Goal: Information Seeking & Learning: Learn about a topic

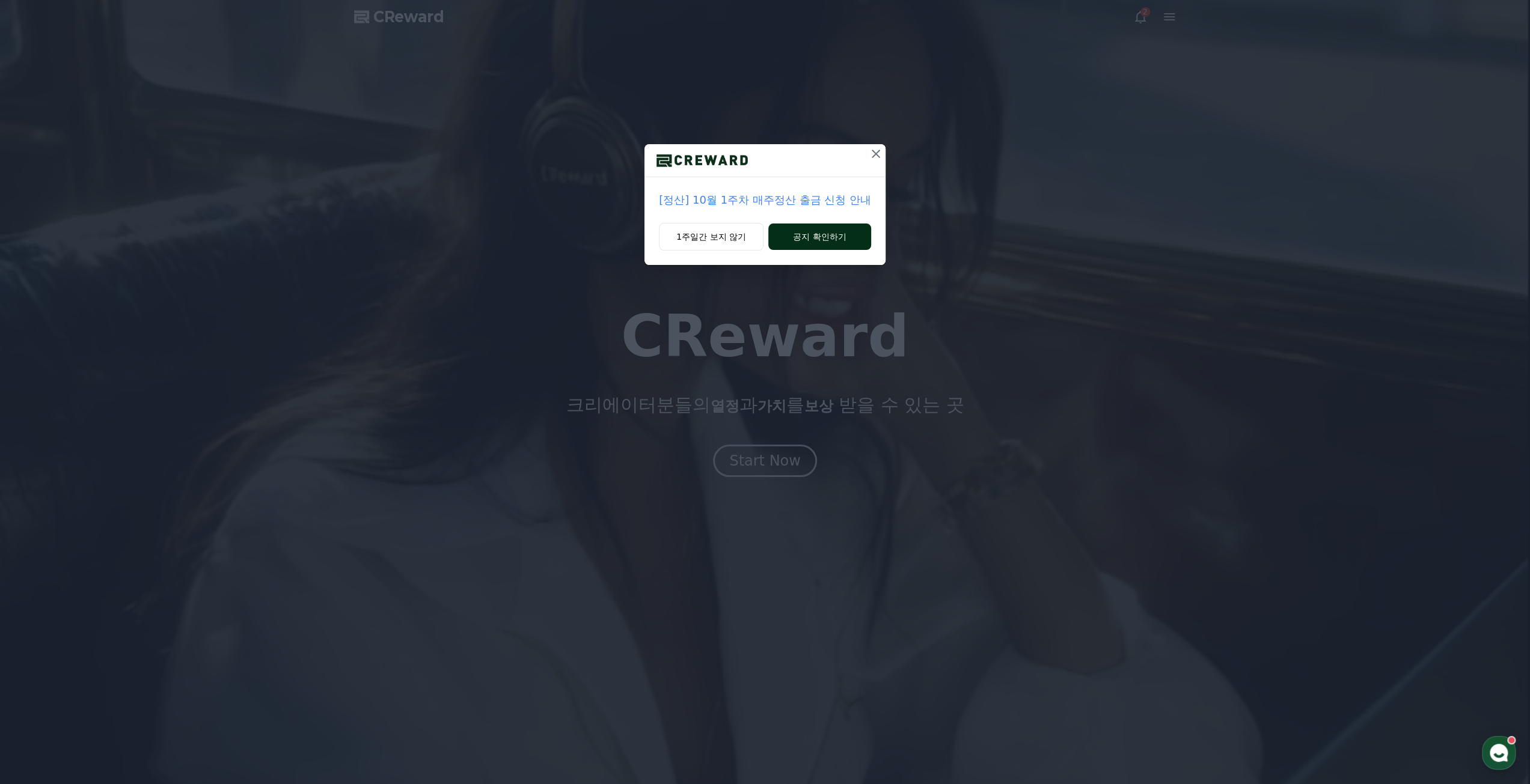
click at [857, 233] on button "공지 확인하기" at bounding box center [820, 237] width 103 height 26
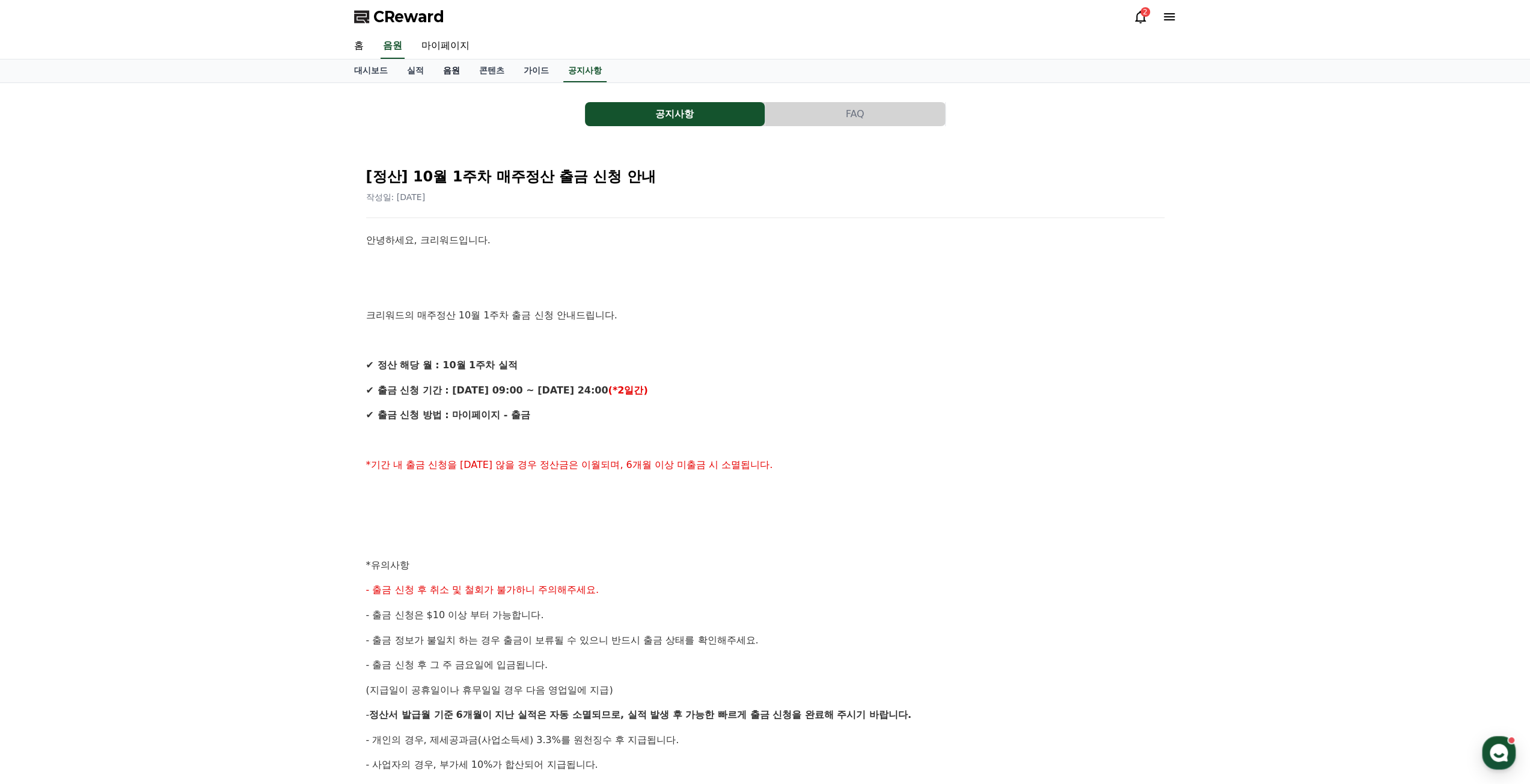
click at [449, 76] on link "음원" at bounding box center [451, 71] width 36 height 23
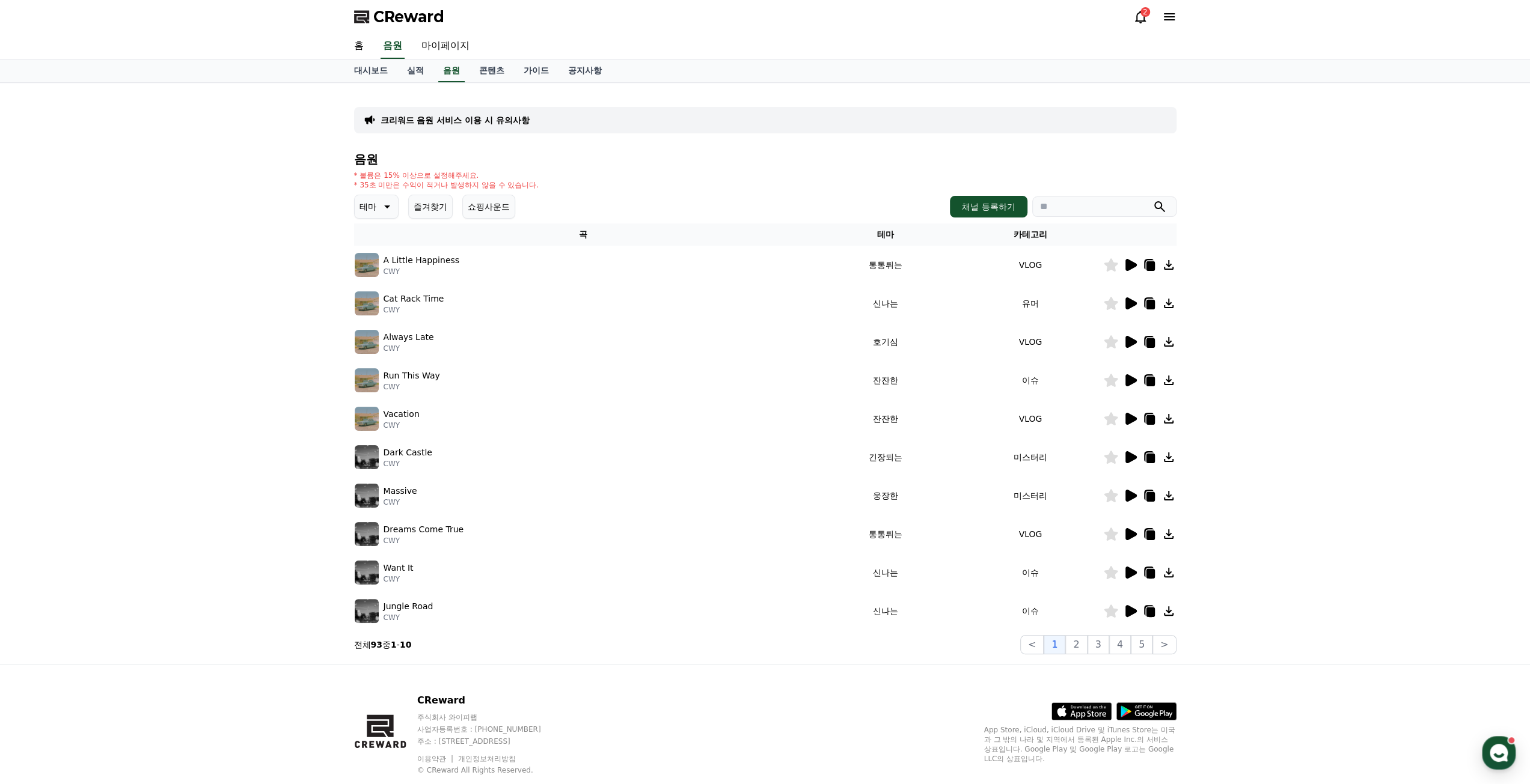
click at [388, 204] on icon at bounding box center [385, 206] width 14 height 14
click at [385, 268] on button "감동적인" at bounding box center [378, 274] width 43 height 26
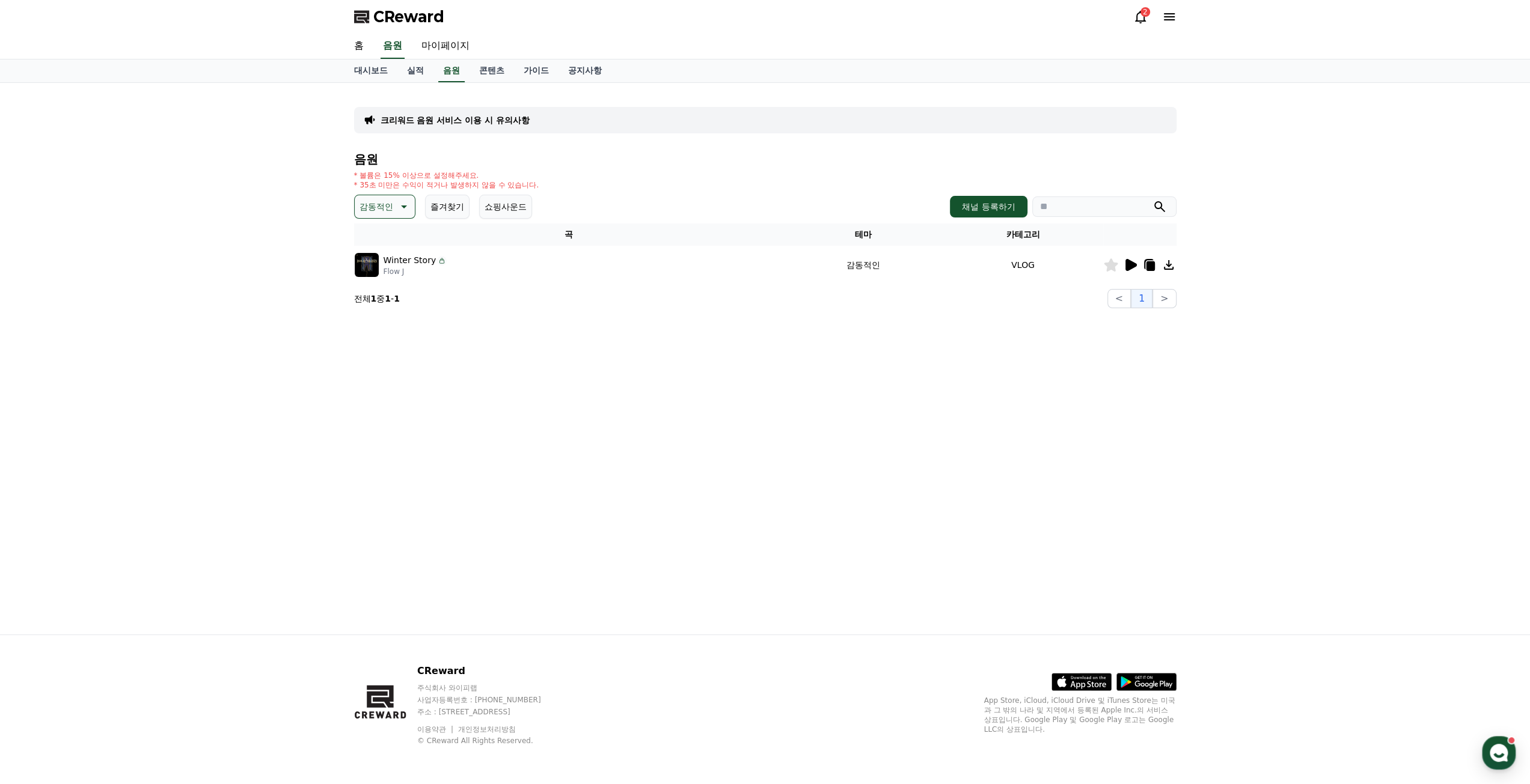
click at [1130, 265] on icon at bounding box center [1131, 265] width 11 height 12
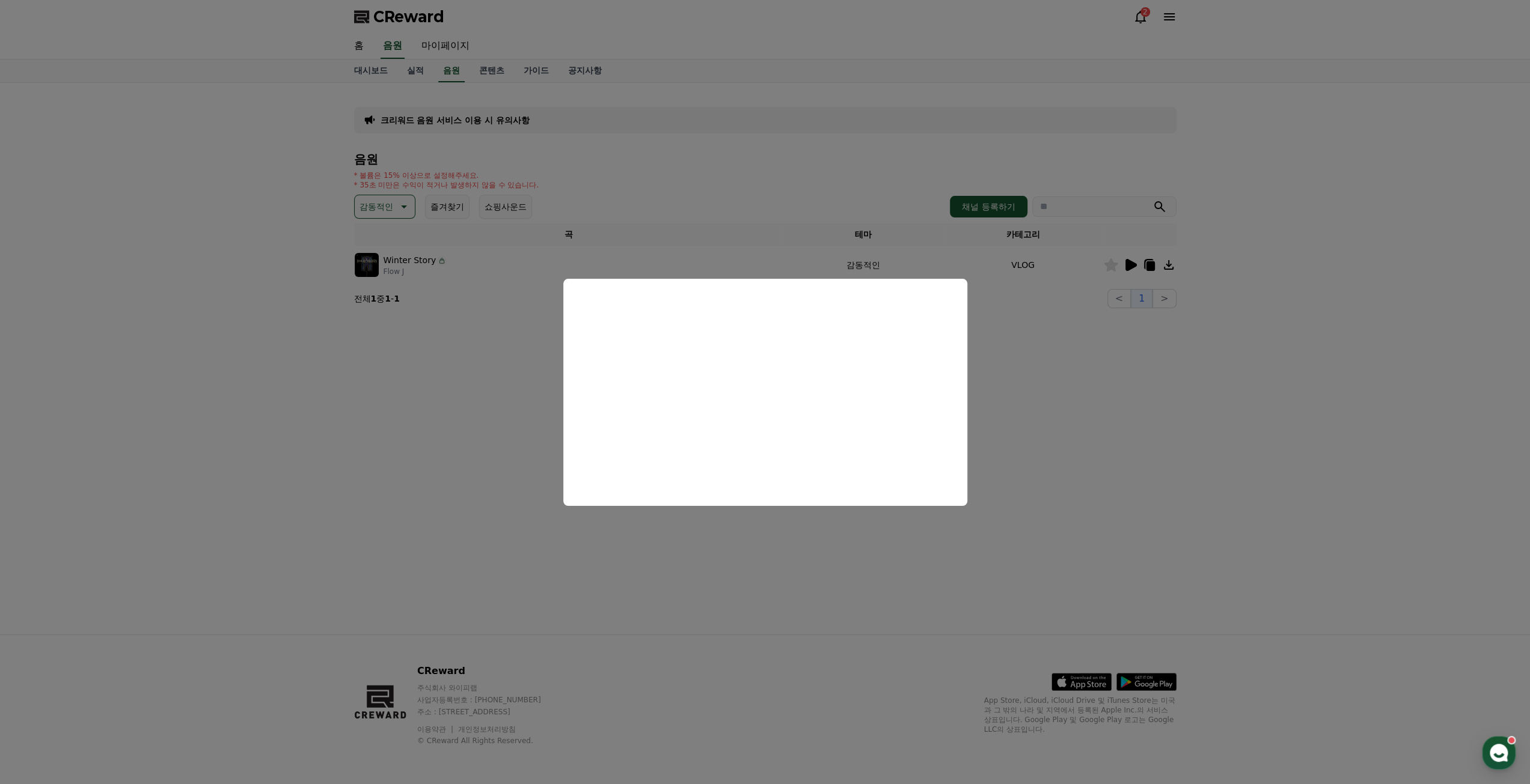
click at [354, 446] on button "close modal" at bounding box center [765, 392] width 1530 height 784
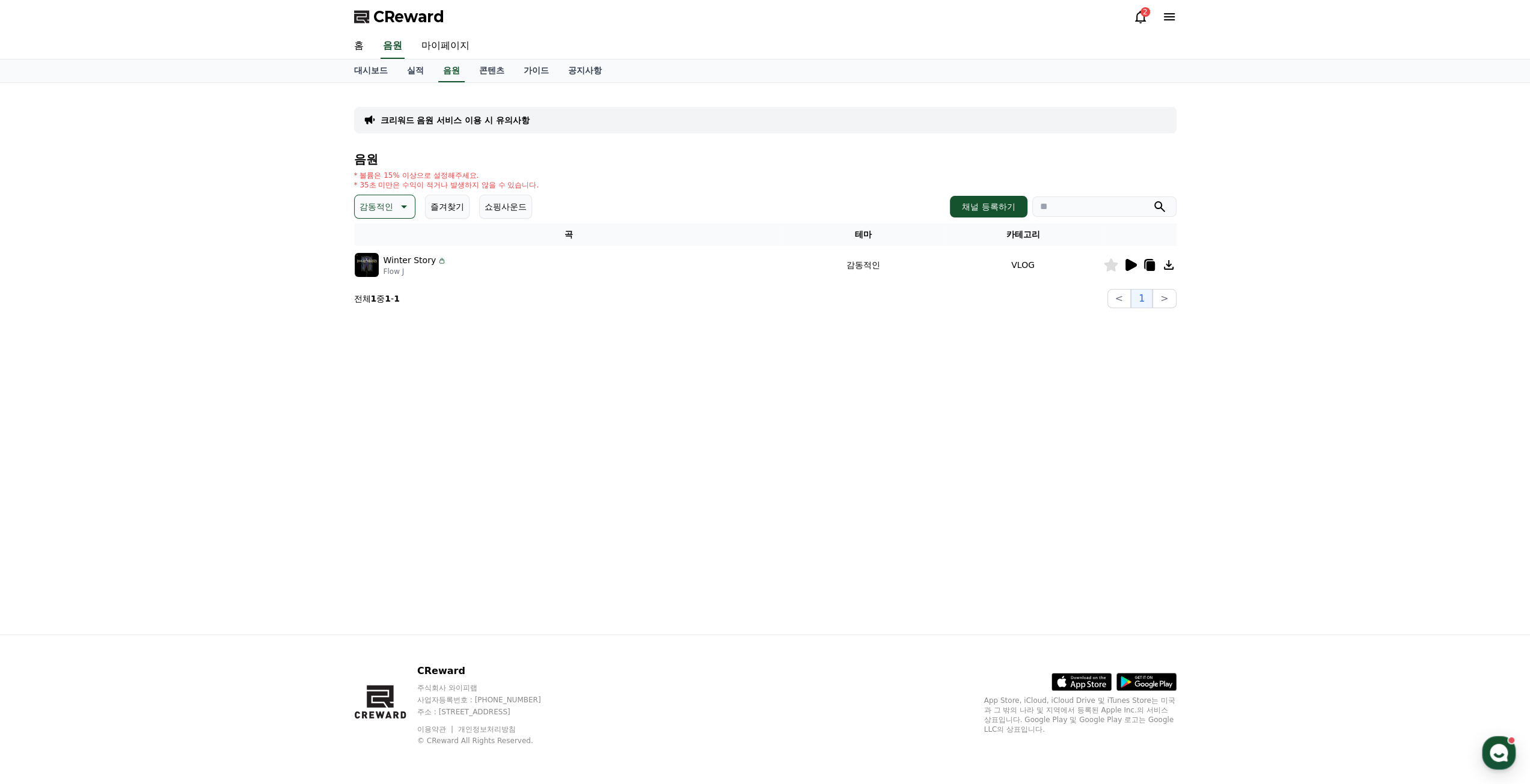
click at [382, 205] on p "감동적인" at bounding box center [377, 207] width 34 height 17
click at [373, 307] on button "호기심" at bounding box center [373, 301] width 34 height 26
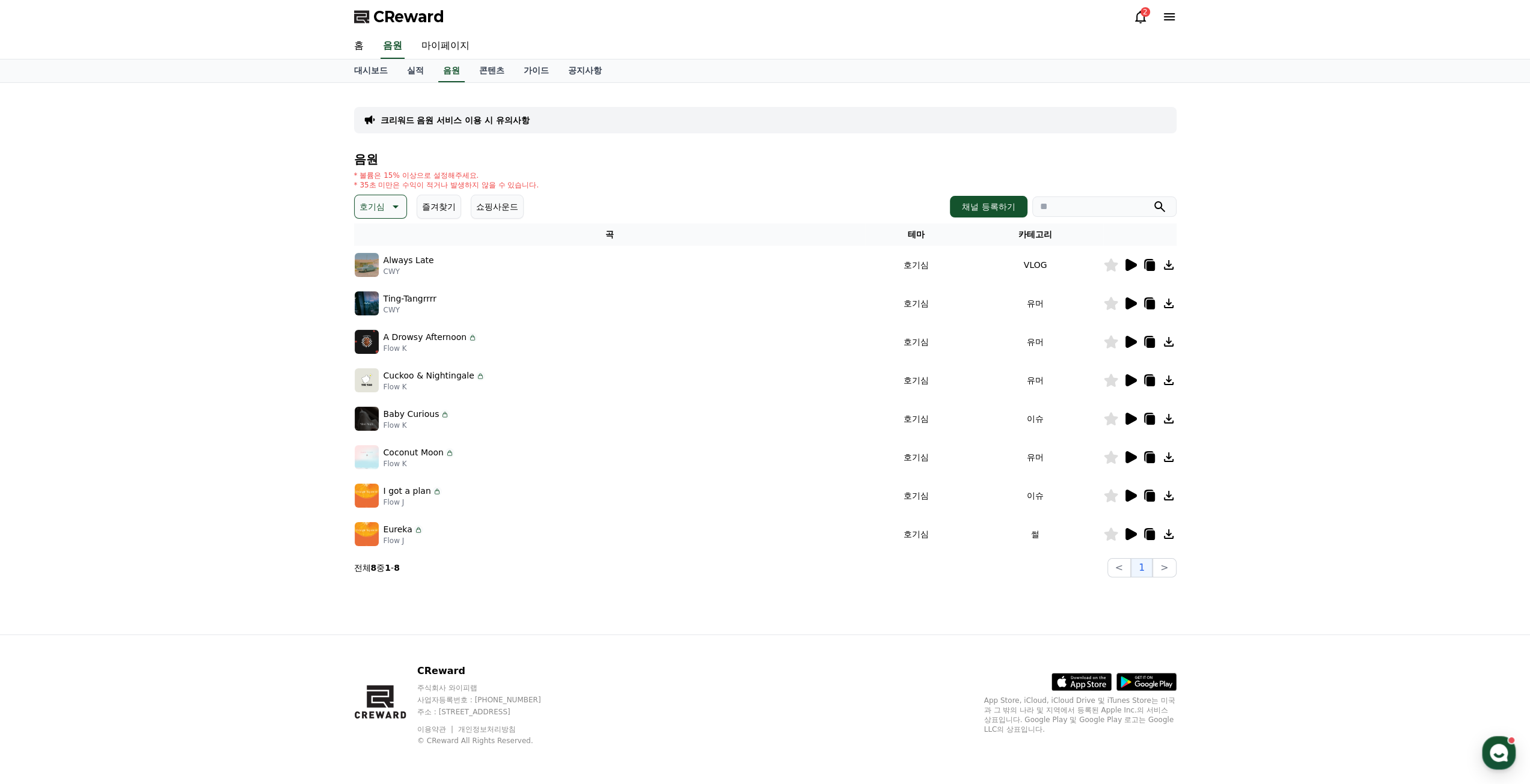
click at [1128, 268] on icon at bounding box center [1131, 265] width 11 height 12
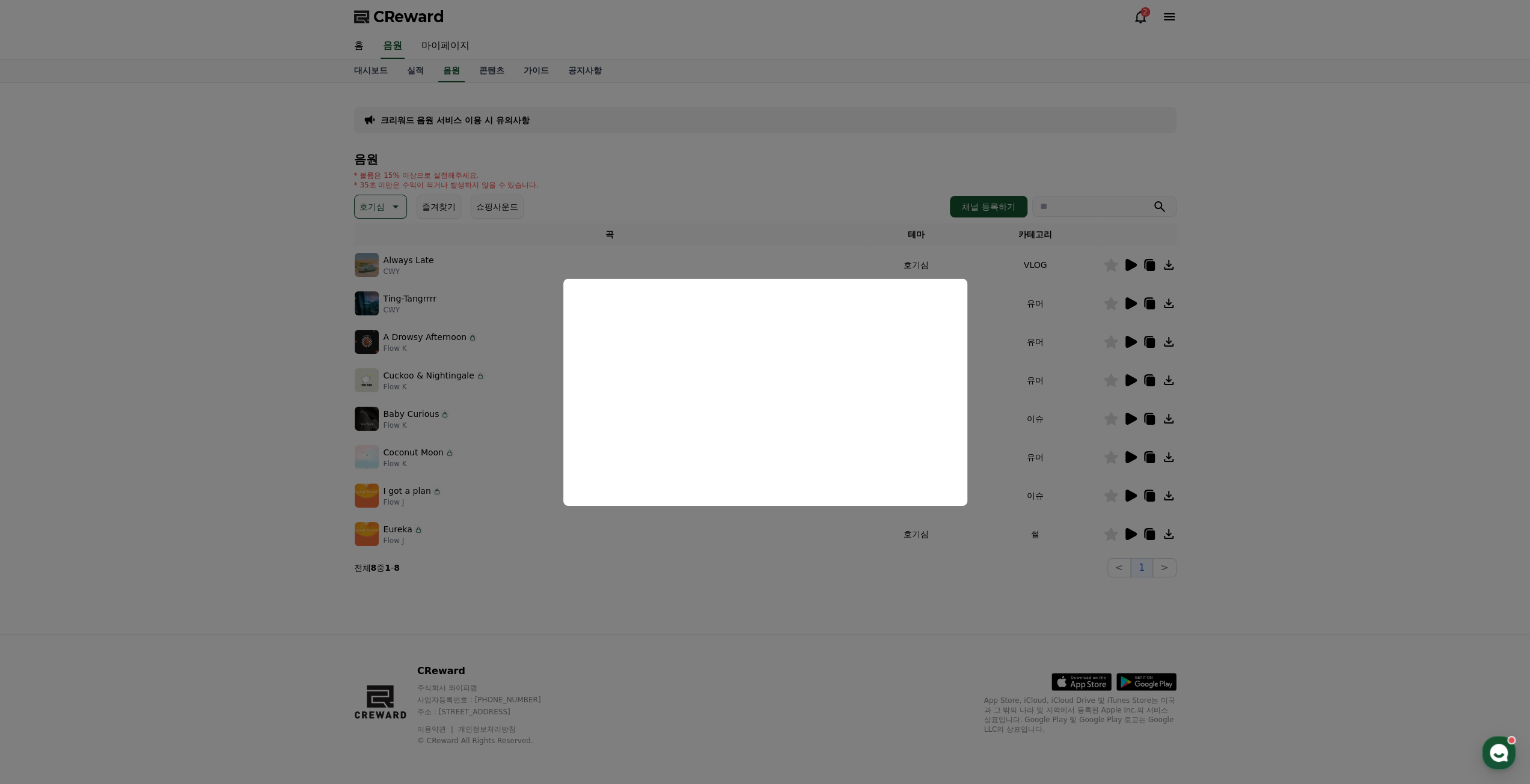
click at [458, 370] on button "close modal" at bounding box center [765, 392] width 1530 height 784
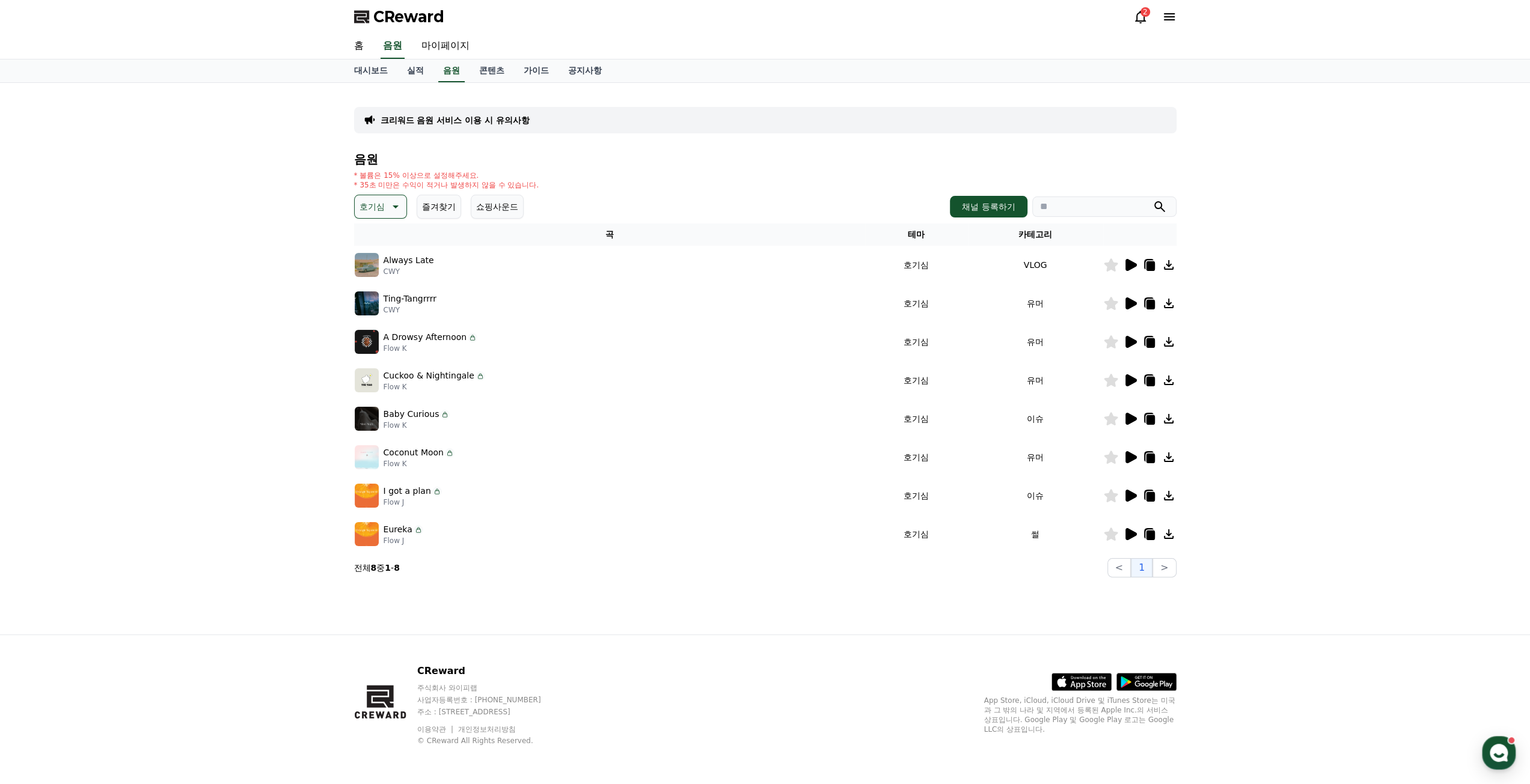
click at [363, 304] on img at bounding box center [366, 304] width 24 height 24
click at [1135, 10] on icon at bounding box center [1139, 16] width 14 height 14
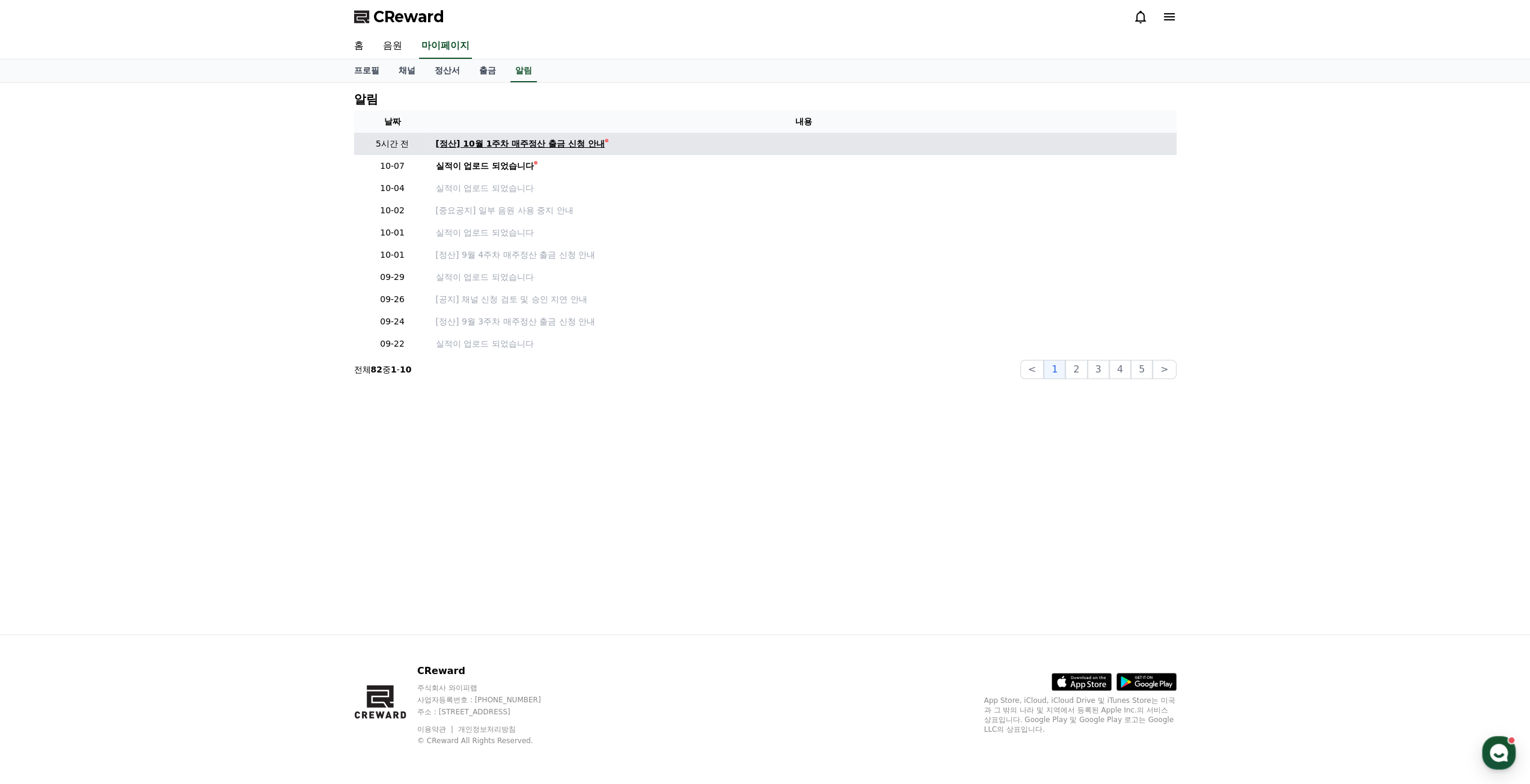
click at [493, 144] on div "[정산] 10월 1주차 매주정산 출금 신청 안내" at bounding box center [519, 144] width 169 height 13
